Goal: Navigation & Orientation: Find specific page/section

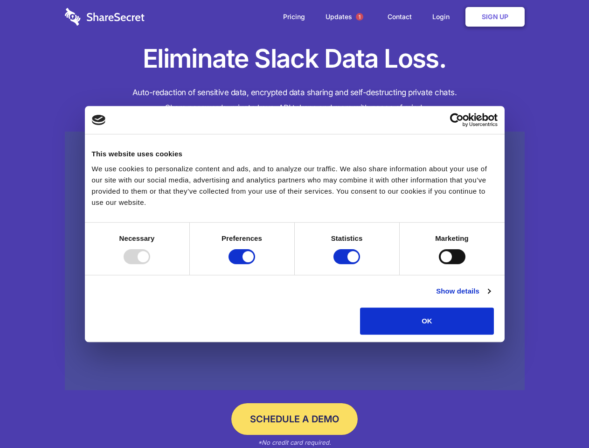
click at [150, 264] on div at bounding box center [137, 256] width 27 height 15
click at [255, 264] on input "Preferences" at bounding box center [242, 256] width 27 height 15
checkbox input "false"
click at [348, 264] on input "Statistics" at bounding box center [347, 256] width 27 height 15
checkbox input "false"
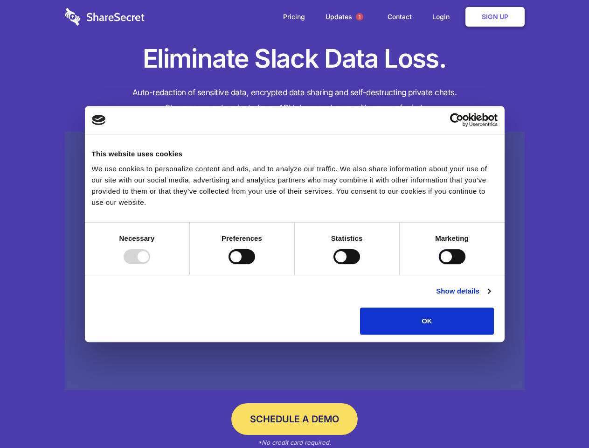
click at [439, 264] on input "Marketing" at bounding box center [452, 256] width 27 height 15
checkbox input "true"
click at [490, 297] on link "Show details" at bounding box center [463, 291] width 54 height 11
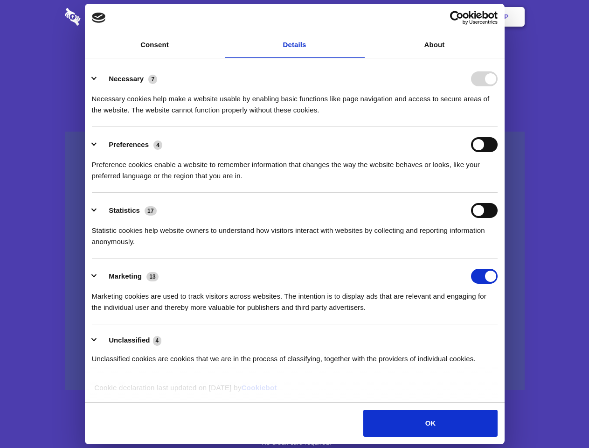
click at [498, 127] on li "Necessary 7 Necessary cookies help make a website usable by enabling basic func…" at bounding box center [295, 94] width 406 height 66
click at [359, 17] on span "1" at bounding box center [359, 16] width 7 height 7
